Goal: Browse casually: Explore the website without a specific task or goal

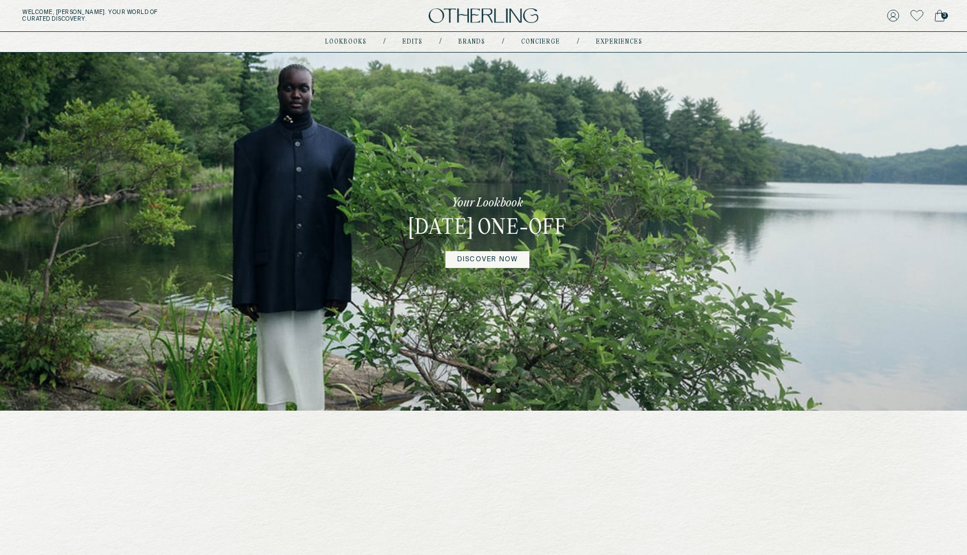
click at [465, 268] on link "DISCOVER NOW" at bounding box center [487, 259] width 84 height 17
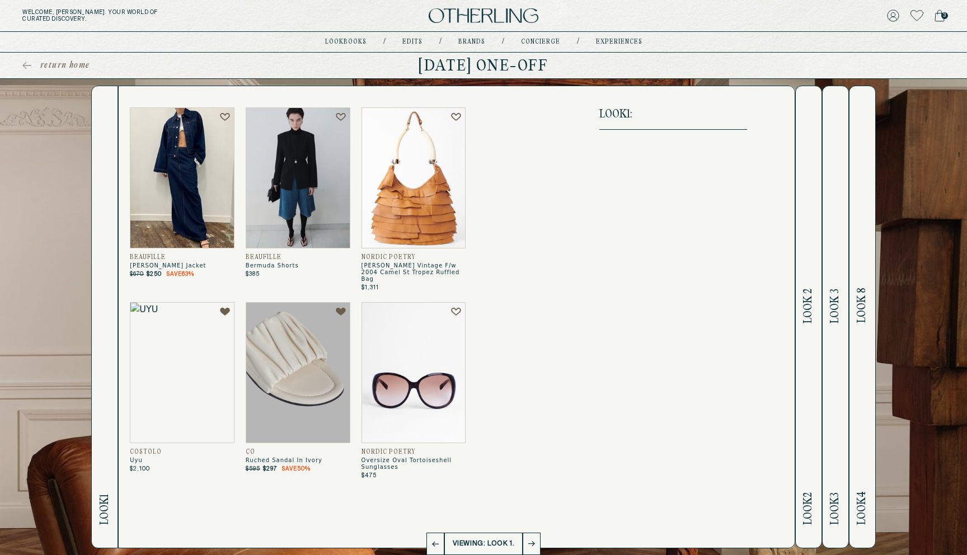
click at [196, 174] on img at bounding box center [182, 177] width 105 height 141
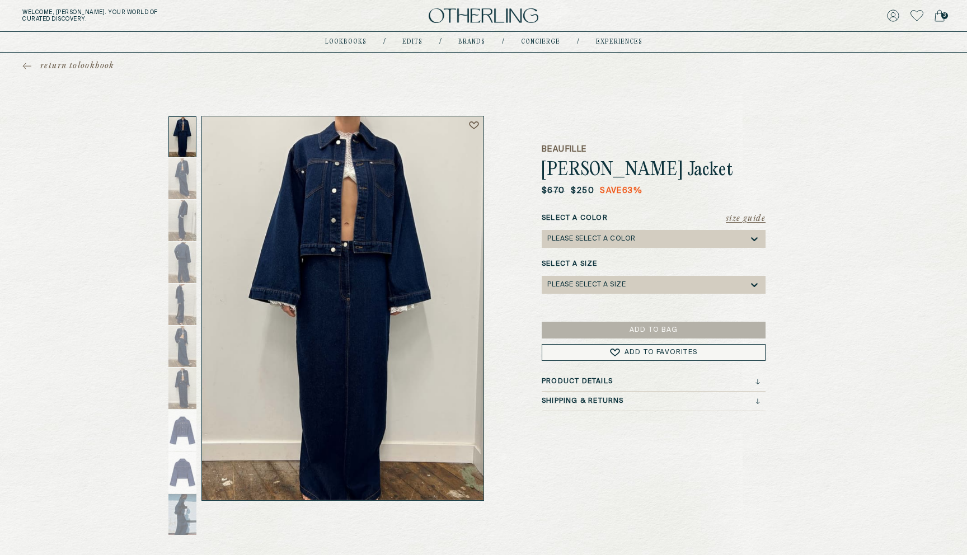
click at [367, 107] on div "return to lookbook Beaufille [PERSON_NAME] Jacket $670 $250 Save 63 % Size Guid…" at bounding box center [483, 277] width 967 height 448
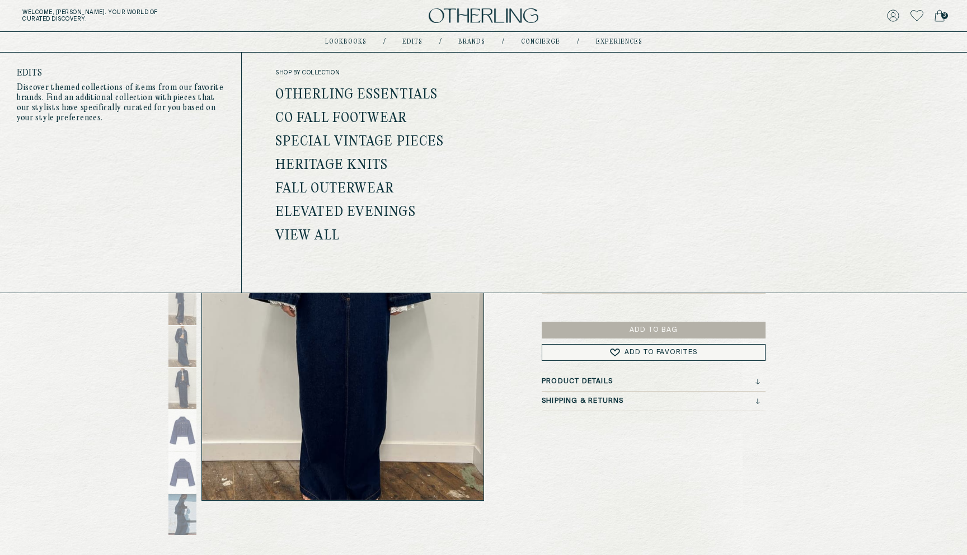
click at [322, 89] on link "Otherling Essentials" at bounding box center [356, 95] width 162 height 15
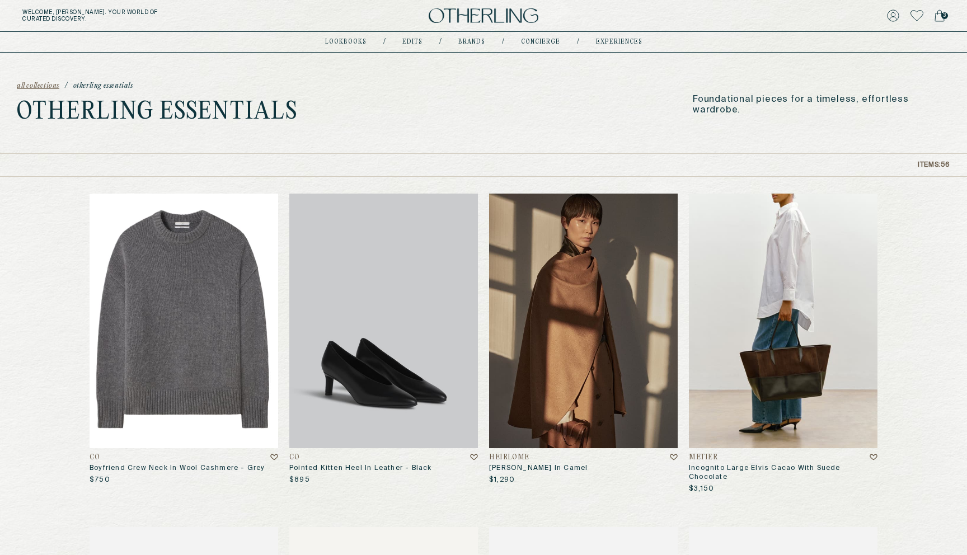
click at [225, 289] on img at bounding box center [183, 321] width 189 height 255
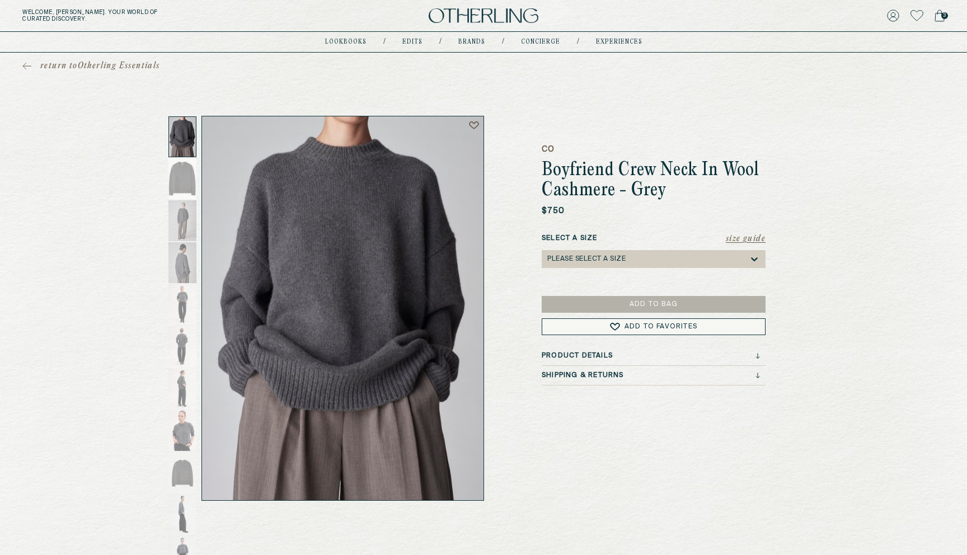
click at [561, 103] on div "return to Otherling Essentials CO Boyfriend Crew Neck In Wool Cashmere - Grey $…" at bounding box center [483, 277] width 967 height 448
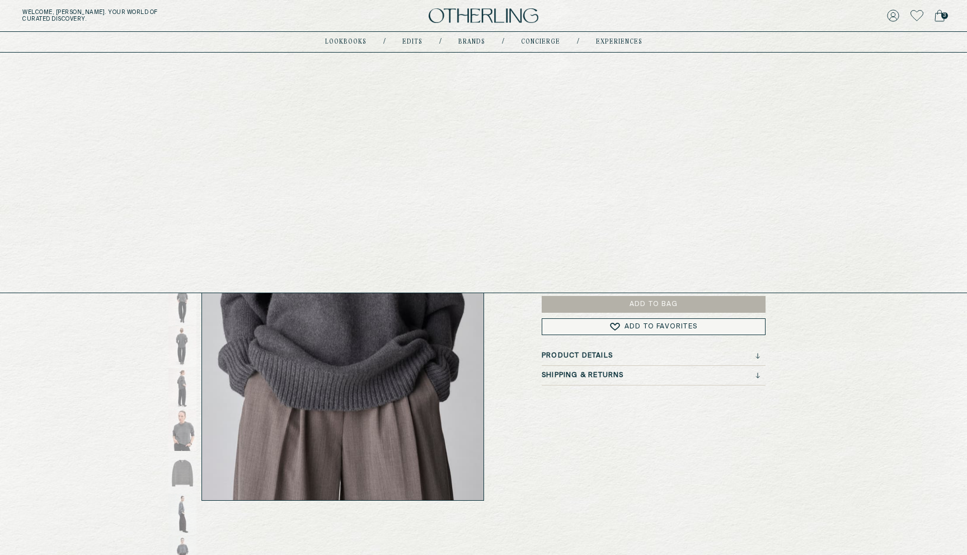
click at [413, 40] on link "Edits" at bounding box center [412, 42] width 20 height 6
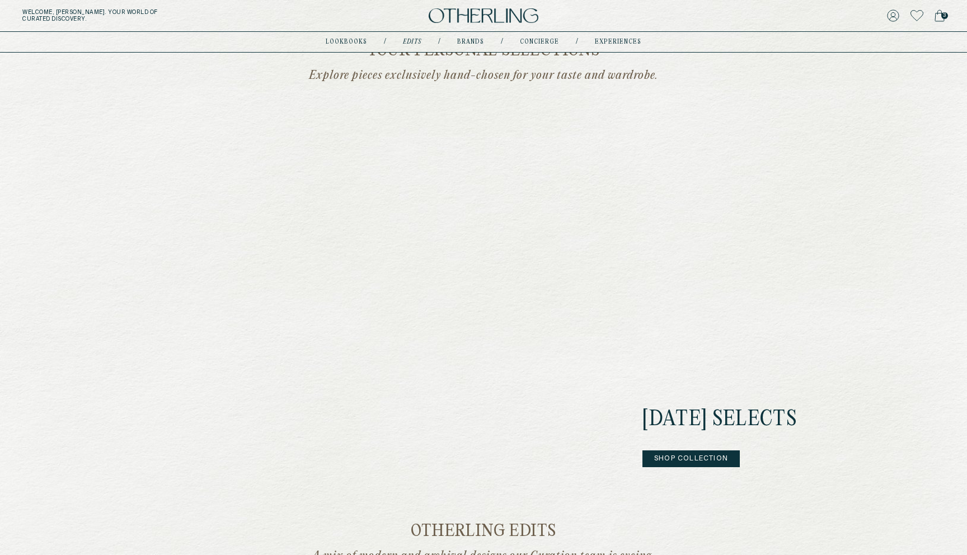
scroll to position [220, 0]
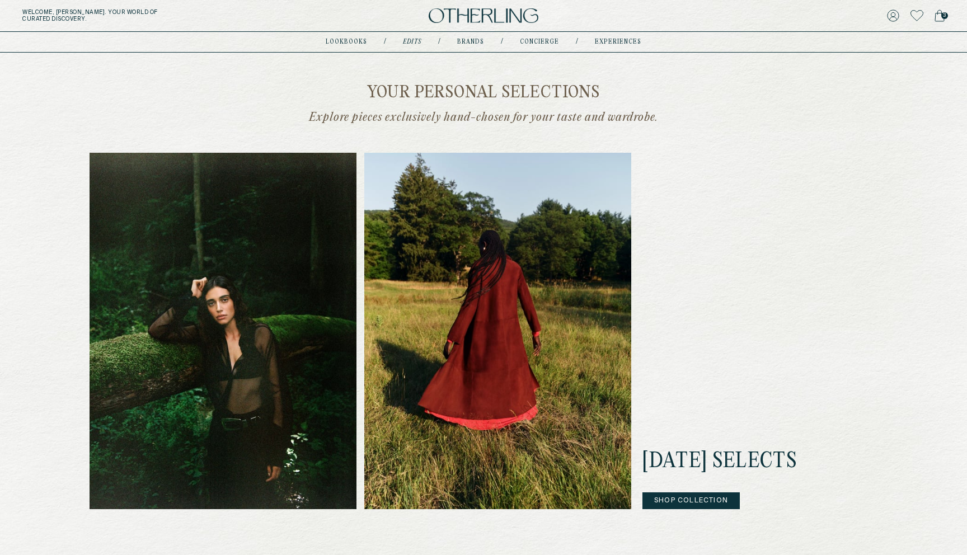
drag, startPoint x: 357, startPoint y: 87, endPoint x: 645, endPoint y: 125, distance: 291.1
click at [645, 125] on div "Your personal selections Explore pieces exclusively hand-chosen for your taste …" at bounding box center [483, 296] width 788 height 425
click at [769, 393] on div "[DATE] Selects Shop Collection" at bounding box center [483, 331] width 788 height 356
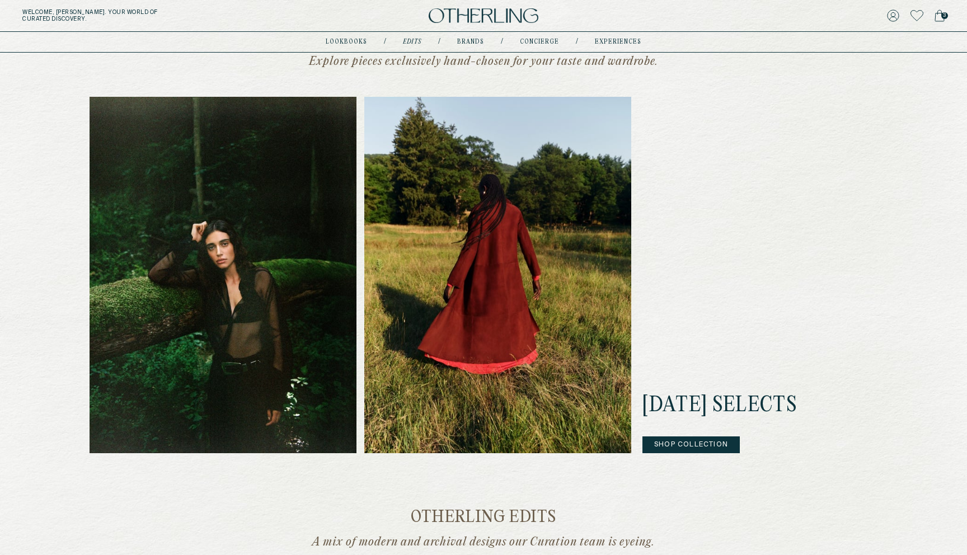
scroll to position [275, 0]
